Goal: Complete application form

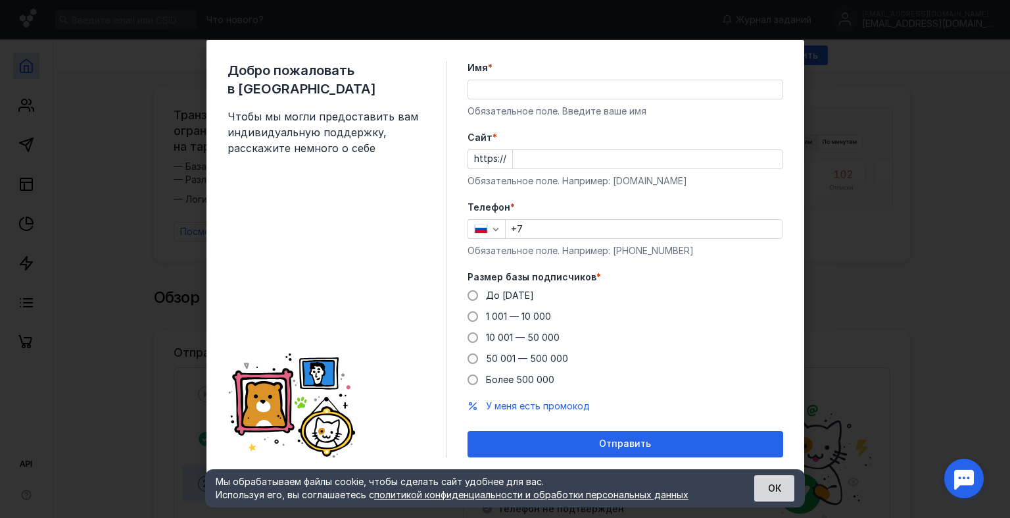
click at [770, 499] on button "ОК" at bounding box center [774, 488] width 40 height 26
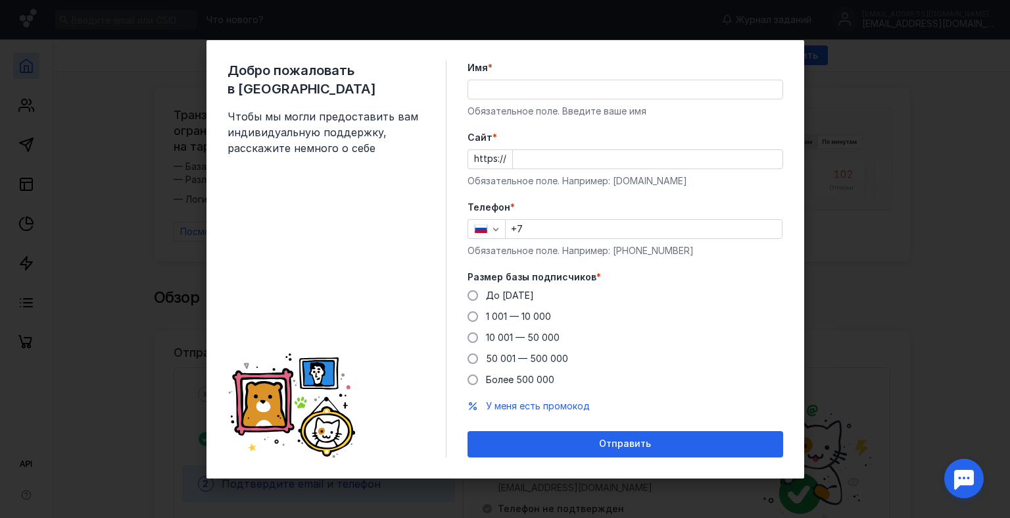
click at [508, 91] on input "Имя *" at bounding box center [625, 89] width 314 height 18
type input "[PERSON_NAME]"
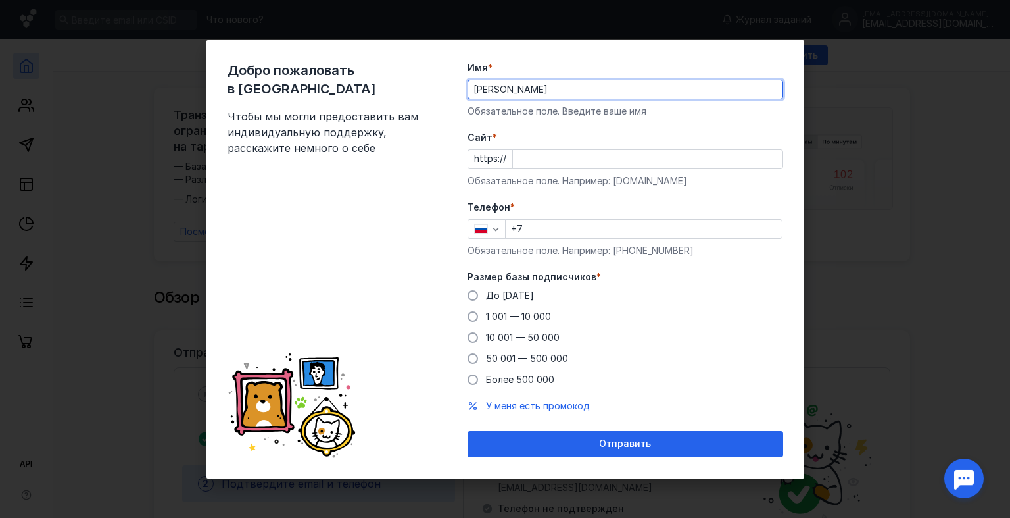
type input "[PHONE_NUMBER]"
click at [508, 89] on input "[PERSON_NAME]" at bounding box center [625, 89] width 314 height 18
drag, startPoint x: 543, startPoint y: 85, endPoint x: 506, endPoint y: 87, distance: 36.9
click at [506, 87] on input "[PERSON_NAME]" at bounding box center [625, 89] width 314 height 18
type input "[PERSON_NAME]"
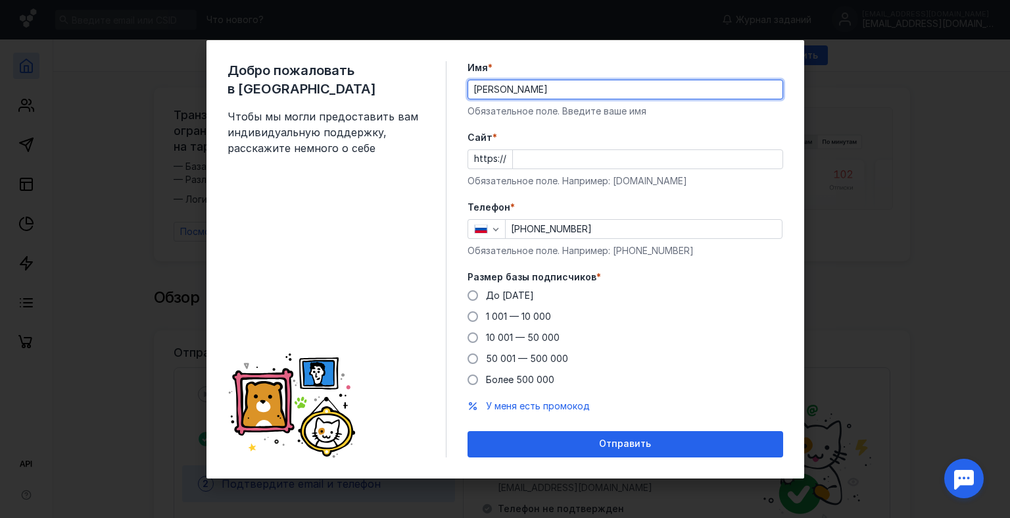
click at [579, 155] on input "Cайт *" at bounding box center [648, 159] width 270 height 18
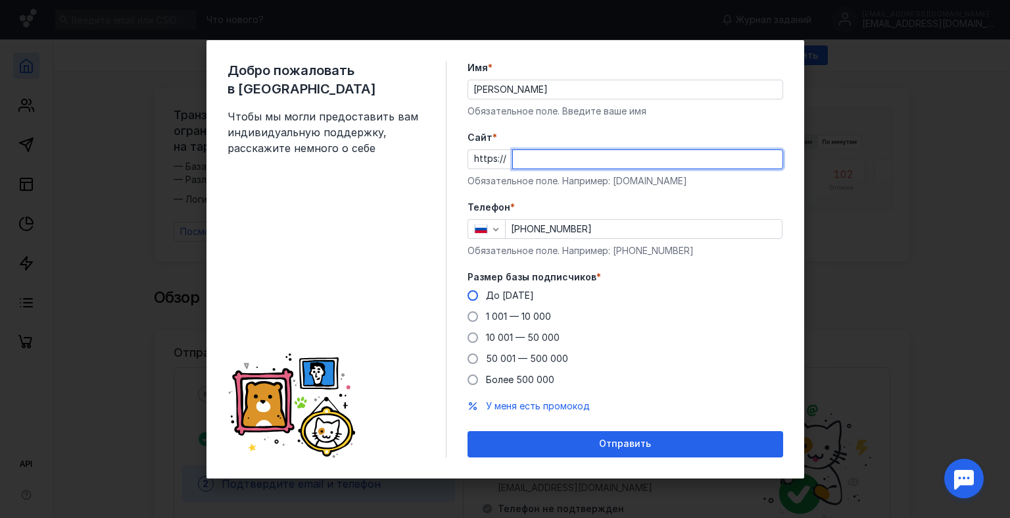
click at [471, 292] on div "Размер базы подписчиков * До [DATE] 1 001 — 10 000 10 001 — 50 000 50 001 — 500…" at bounding box center [626, 328] width 316 height 116
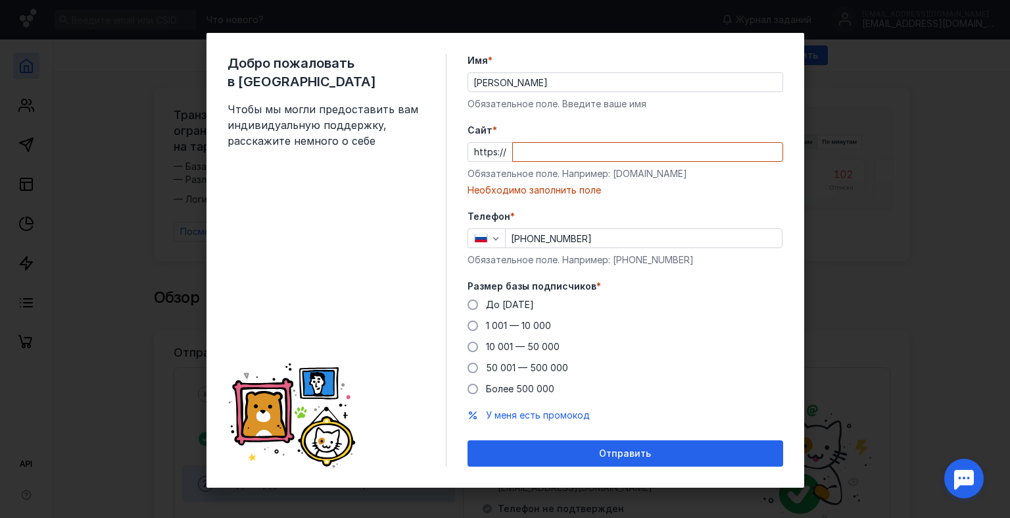
click at [537, 153] on input "Cайт *" at bounding box center [648, 152] width 270 height 18
type input "к"
type input "r"
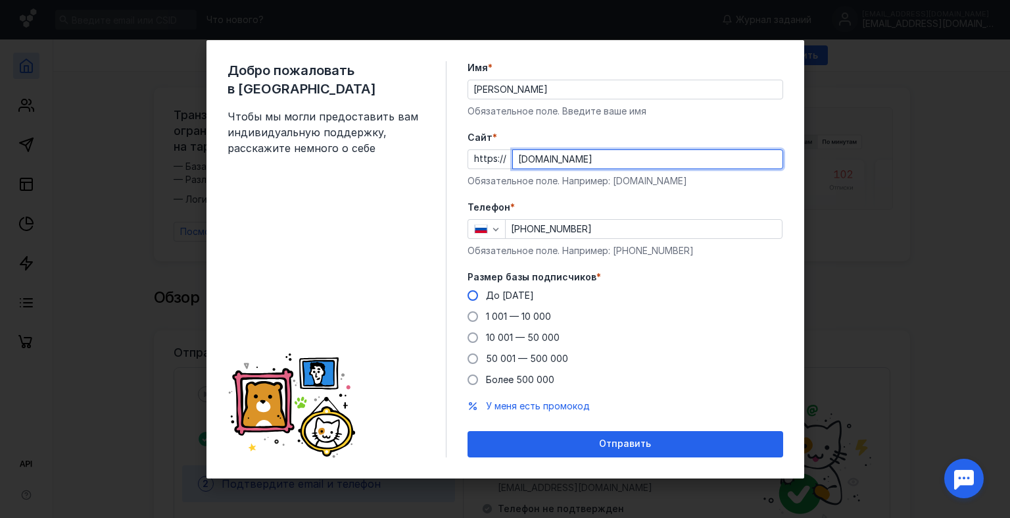
type input "[DOMAIN_NAME]"
click at [477, 292] on span at bounding box center [473, 295] width 11 height 11
click at [0, 0] on input "До [DATE]" at bounding box center [0, 0] width 0 height 0
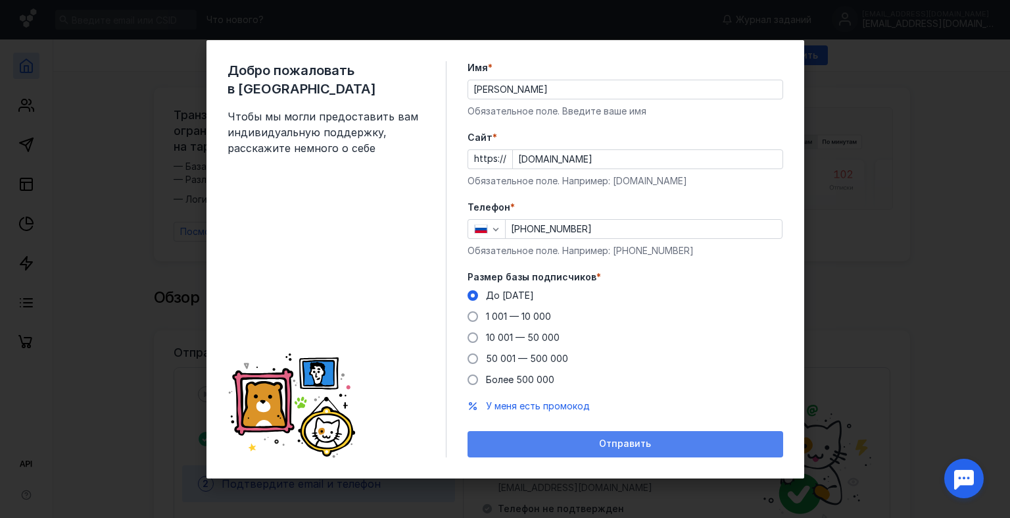
click at [640, 443] on span "Отправить" at bounding box center [625, 443] width 52 height 11
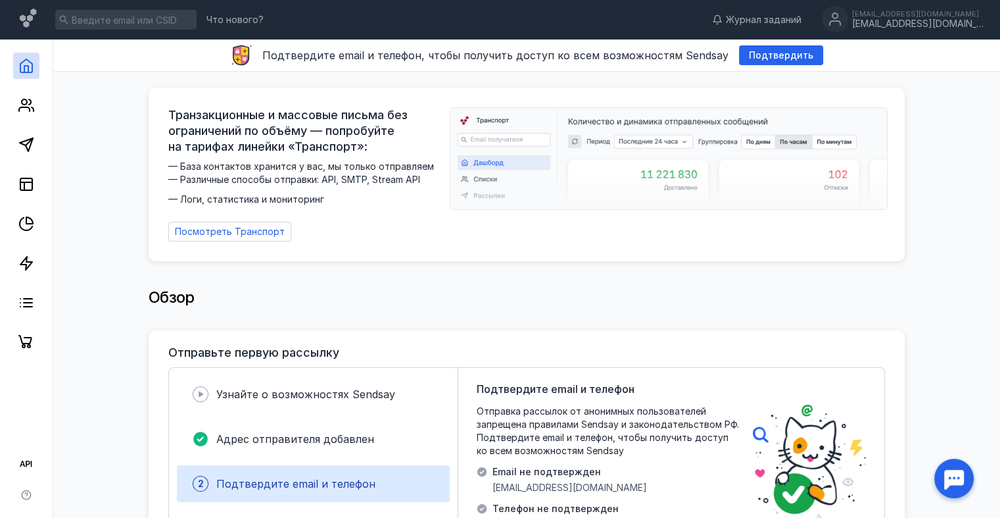
click at [22, 73] on icon at bounding box center [26, 66] width 16 height 16
click at [26, 13] on icon at bounding box center [29, 20] width 19 height 22
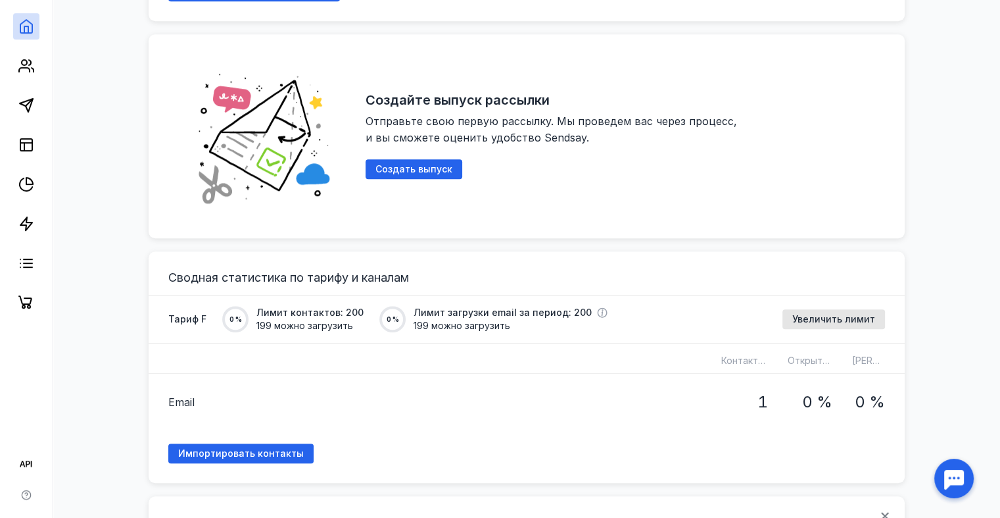
scroll to position [756, 0]
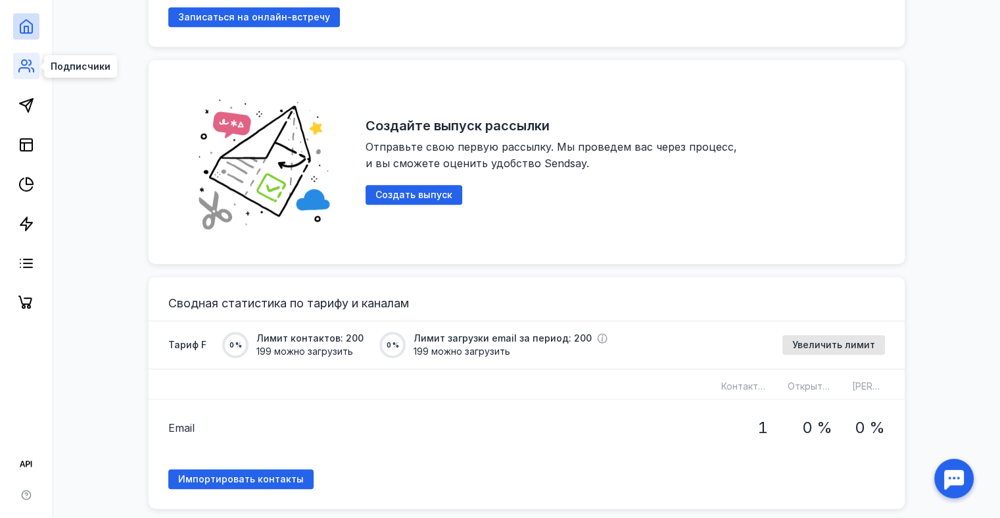
click at [34, 66] on icon at bounding box center [26, 66] width 16 height 16
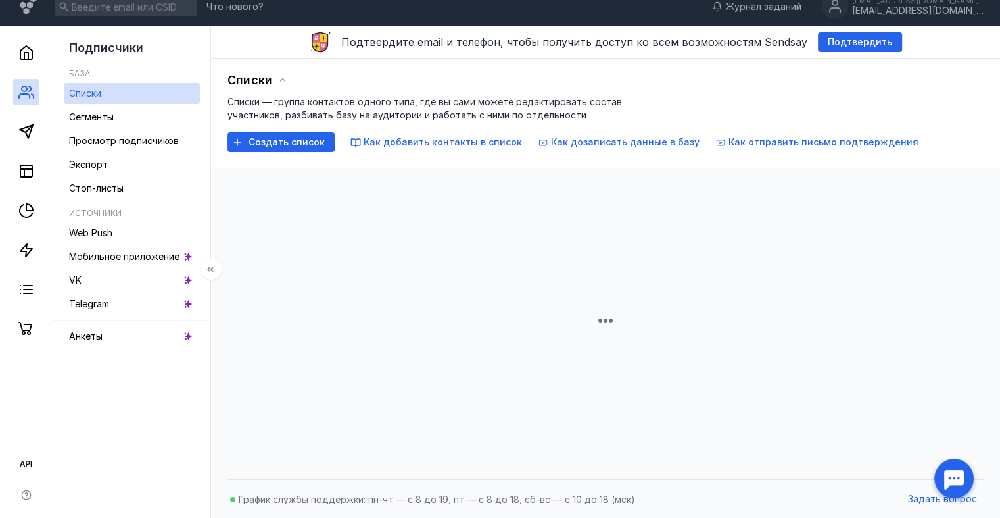
scroll to position [359, 0]
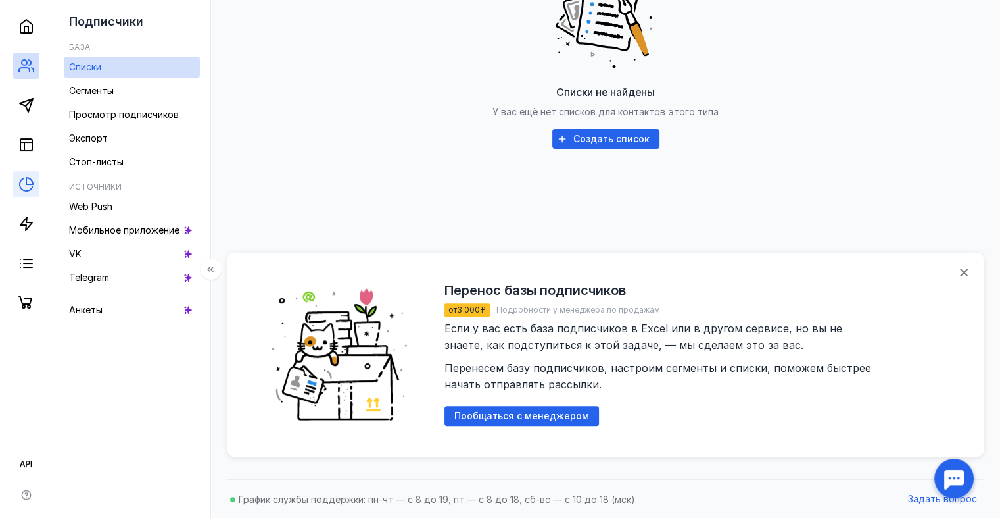
click at [16, 172] on link at bounding box center [26, 184] width 26 height 26
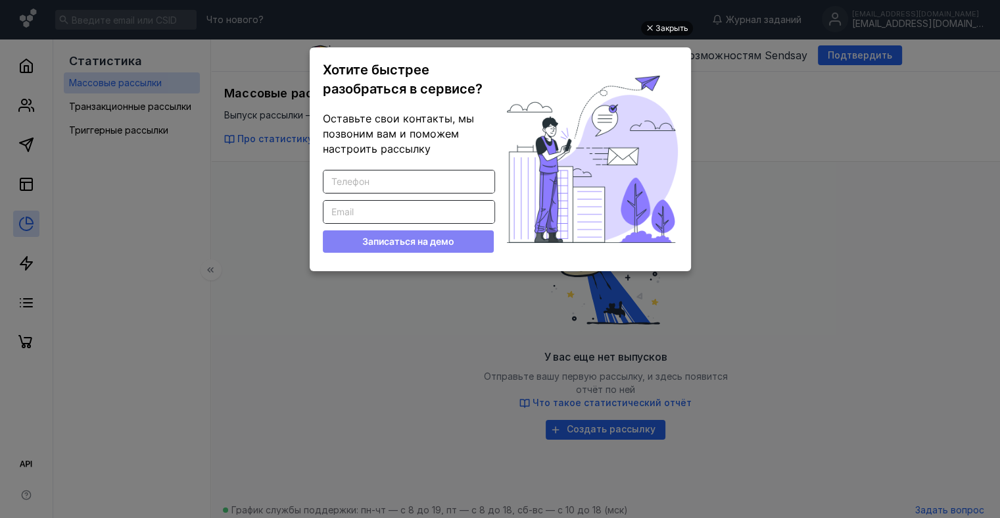
click at [670, 24] on div "Закрыть" at bounding box center [672, 28] width 33 height 14
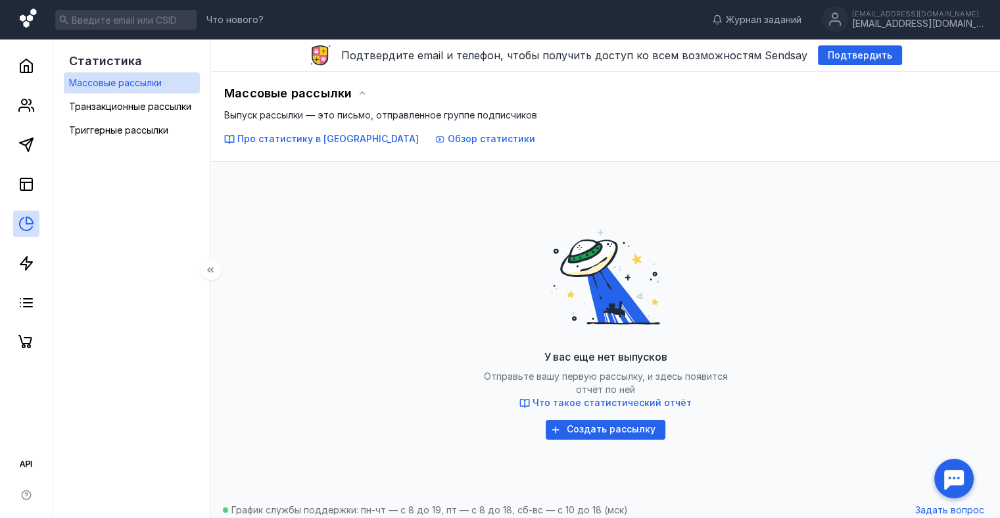
click at [26, 29] on icon at bounding box center [29, 20] width 19 height 22
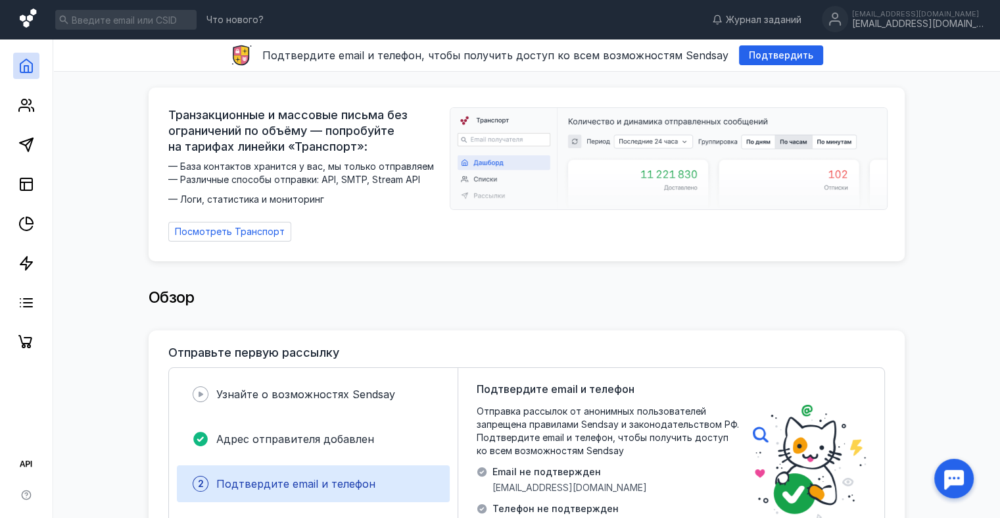
click at [32, 16] on icon at bounding box center [28, 18] width 16 height 19
